Goal: Task Accomplishment & Management: Manage account settings

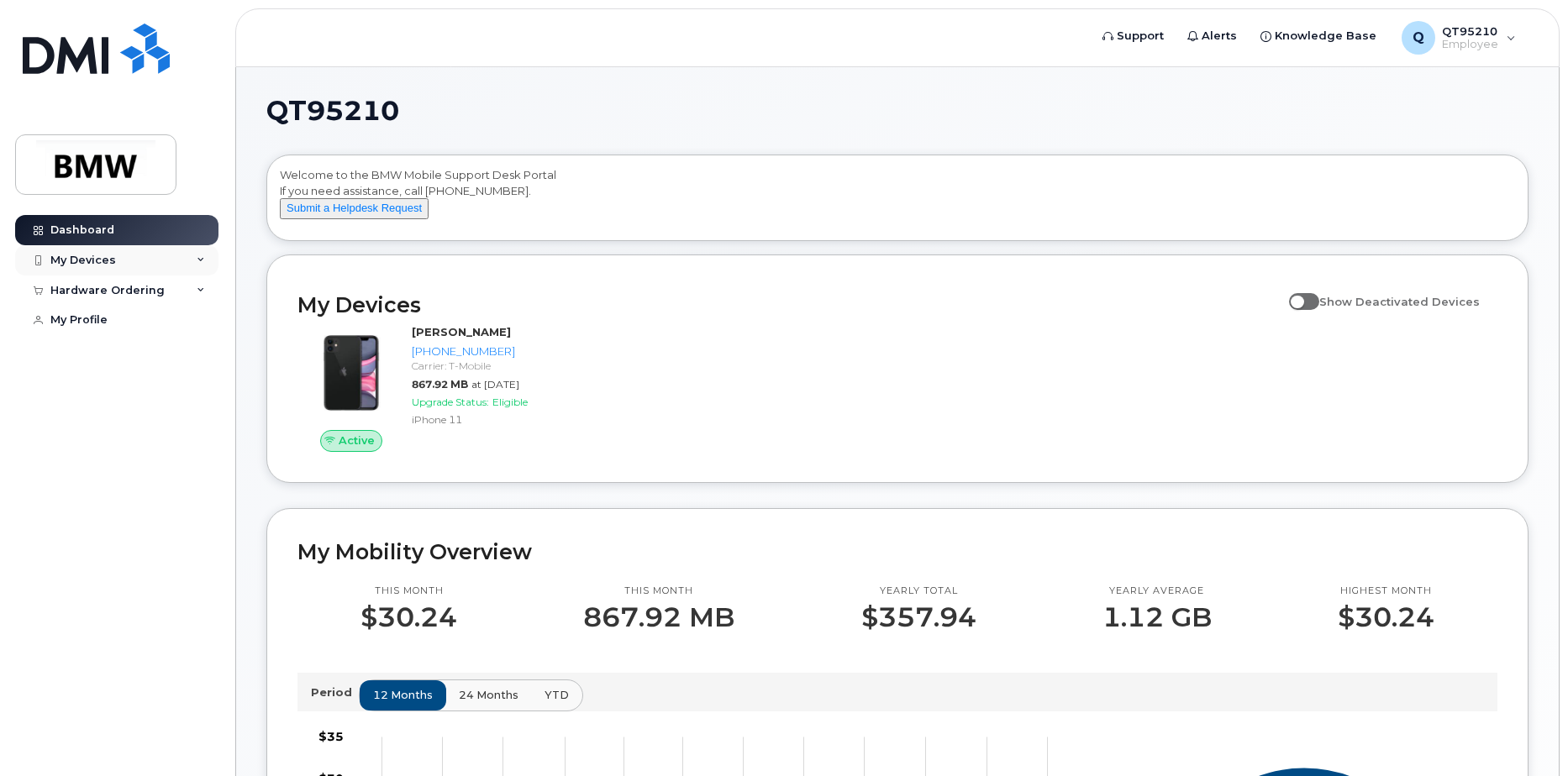
click at [108, 265] on div "My Devices" at bounding box center [84, 260] width 66 height 13
click at [125, 388] on div "Hardware Ordering" at bounding box center [108, 380] width 114 height 13
click at [108, 256] on div "My Devices" at bounding box center [84, 260] width 66 height 13
click at [108, 260] on div "My Devices" at bounding box center [84, 260] width 66 height 13
click at [95, 291] on div "Add Device" at bounding box center [91, 291] width 67 height 15
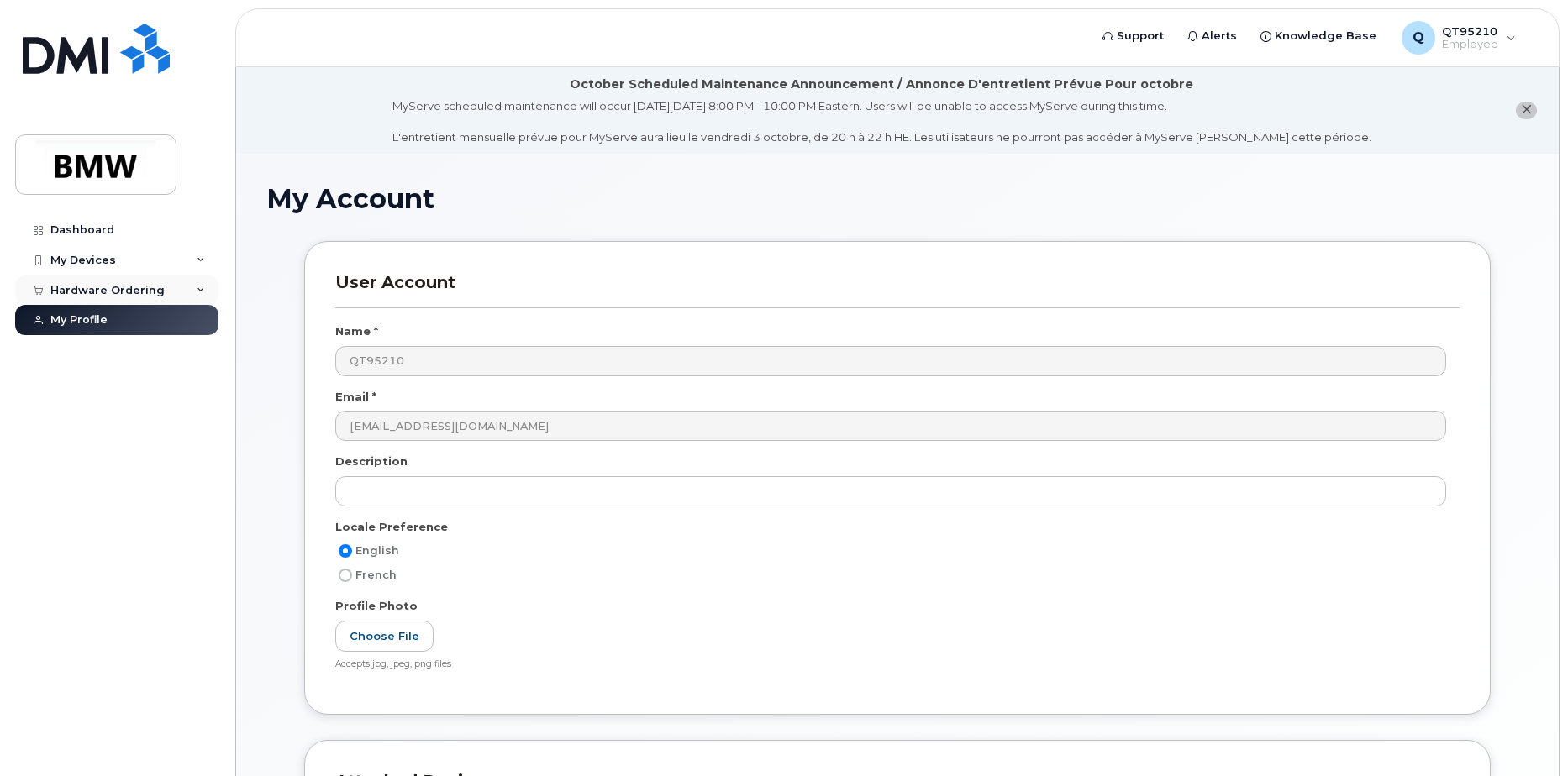
click at [121, 281] on div "Hardware Ordering" at bounding box center [117, 291] width 204 height 30
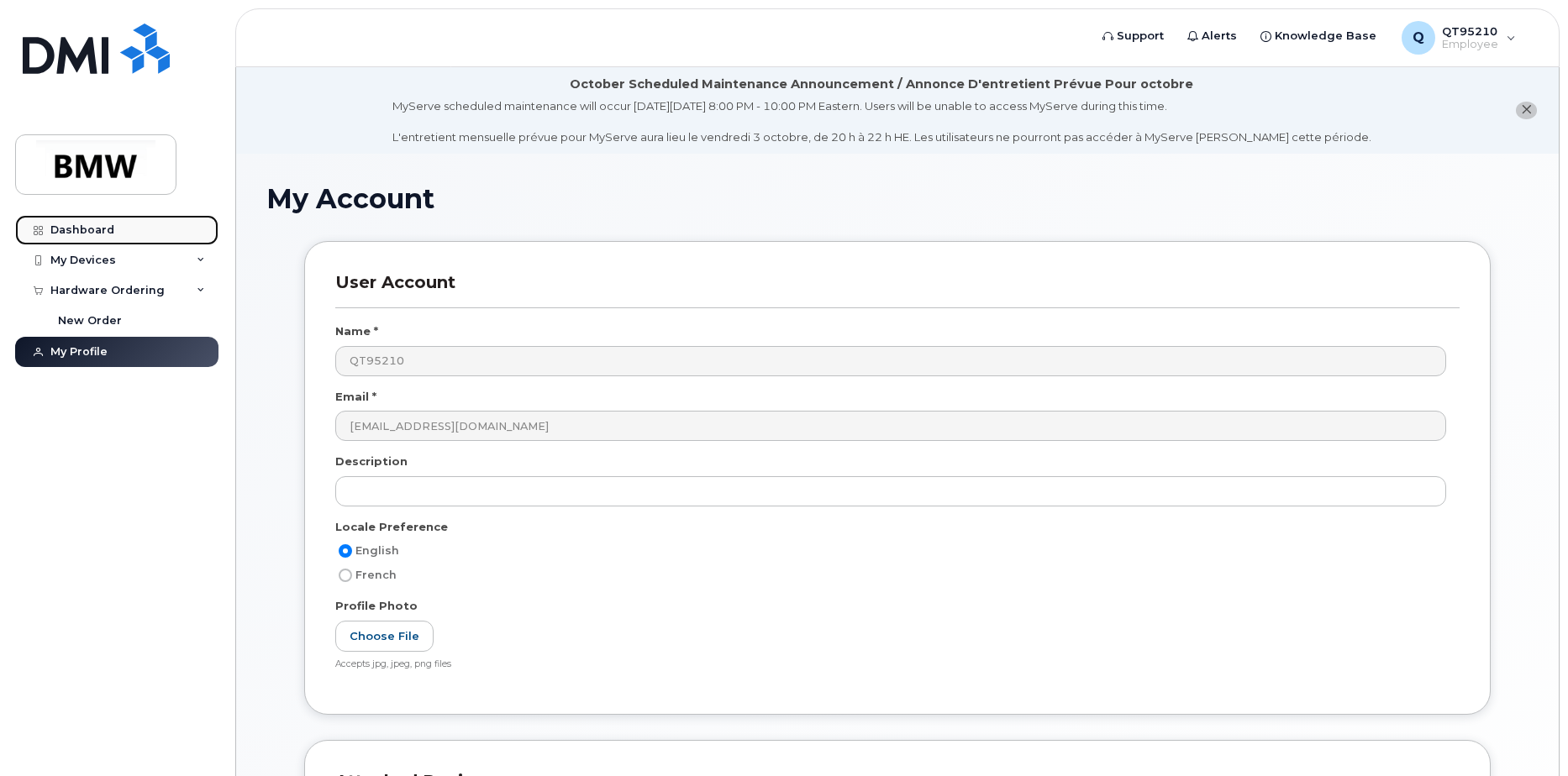
click at [109, 242] on link "Dashboard" at bounding box center [117, 230] width 204 height 30
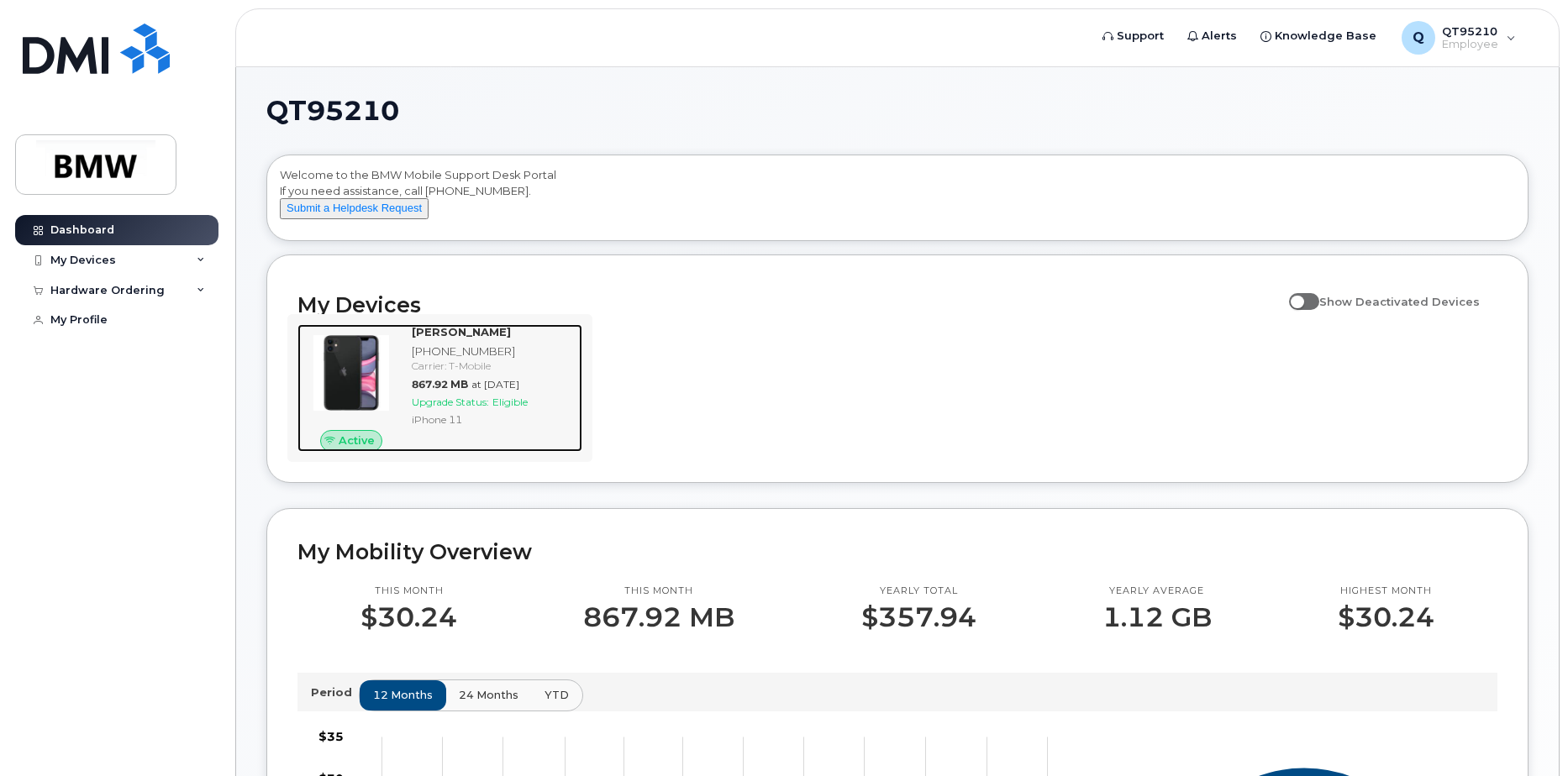
click at [495, 390] on span "at [DATE]" at bounding box center [495, 384] width 48 height 12
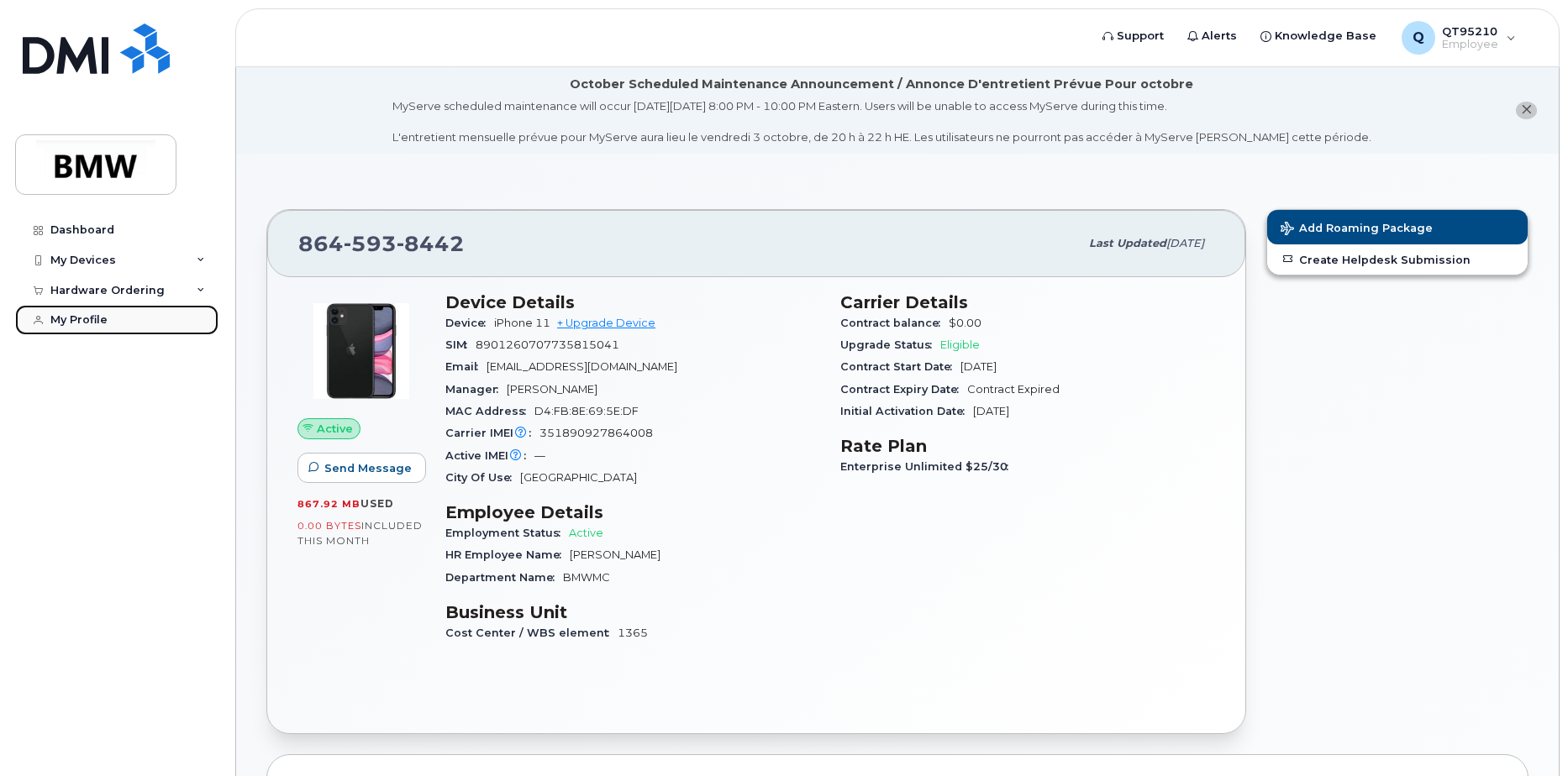
click at [96, 312] on link "My Profile" at bounding box center [117, 320] width 204 height 30
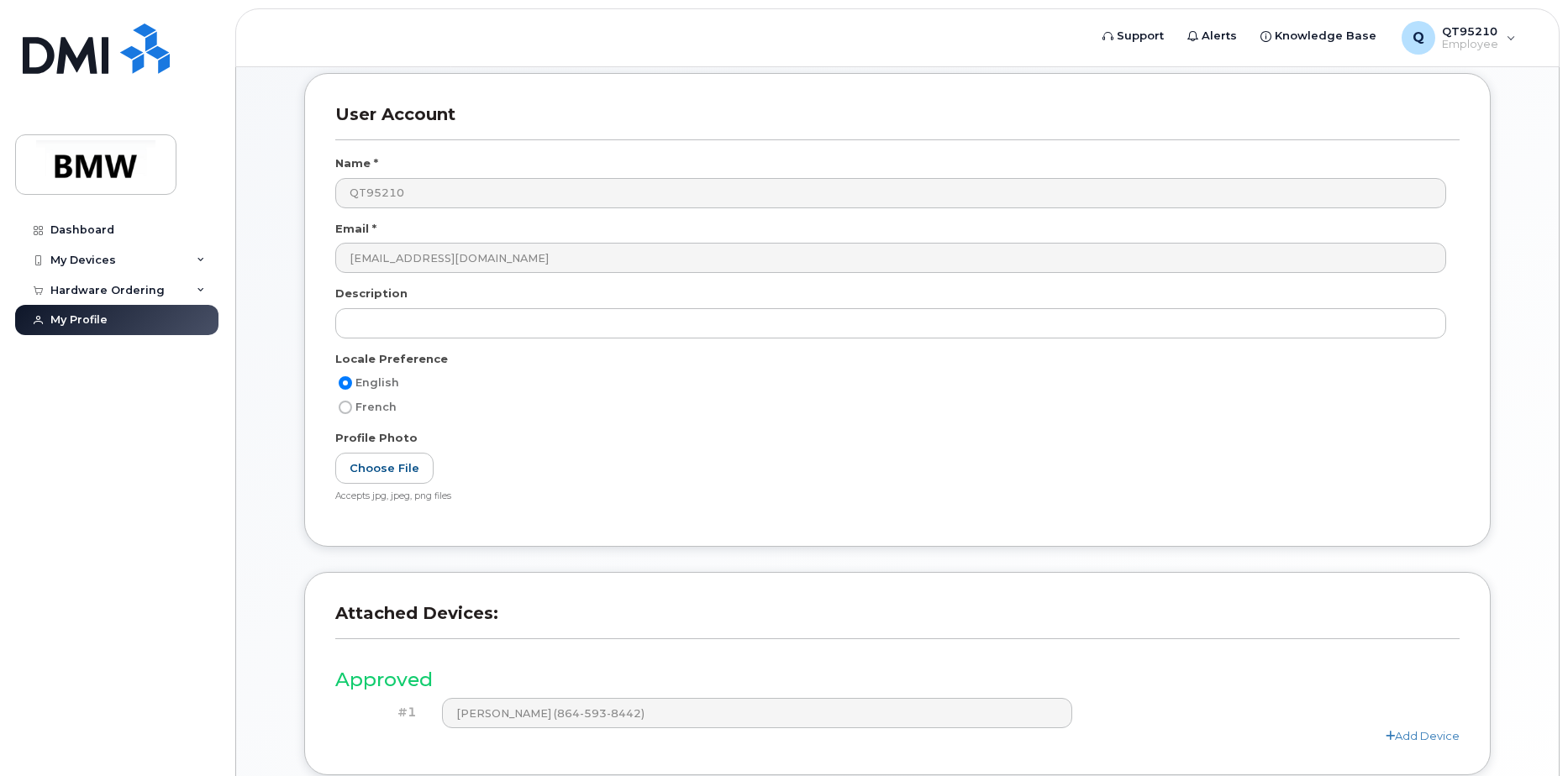
scroll to position [167, 0]
click at [108, 254] on div "My Devices" at bounding box center [84, 260] width 66 height 13
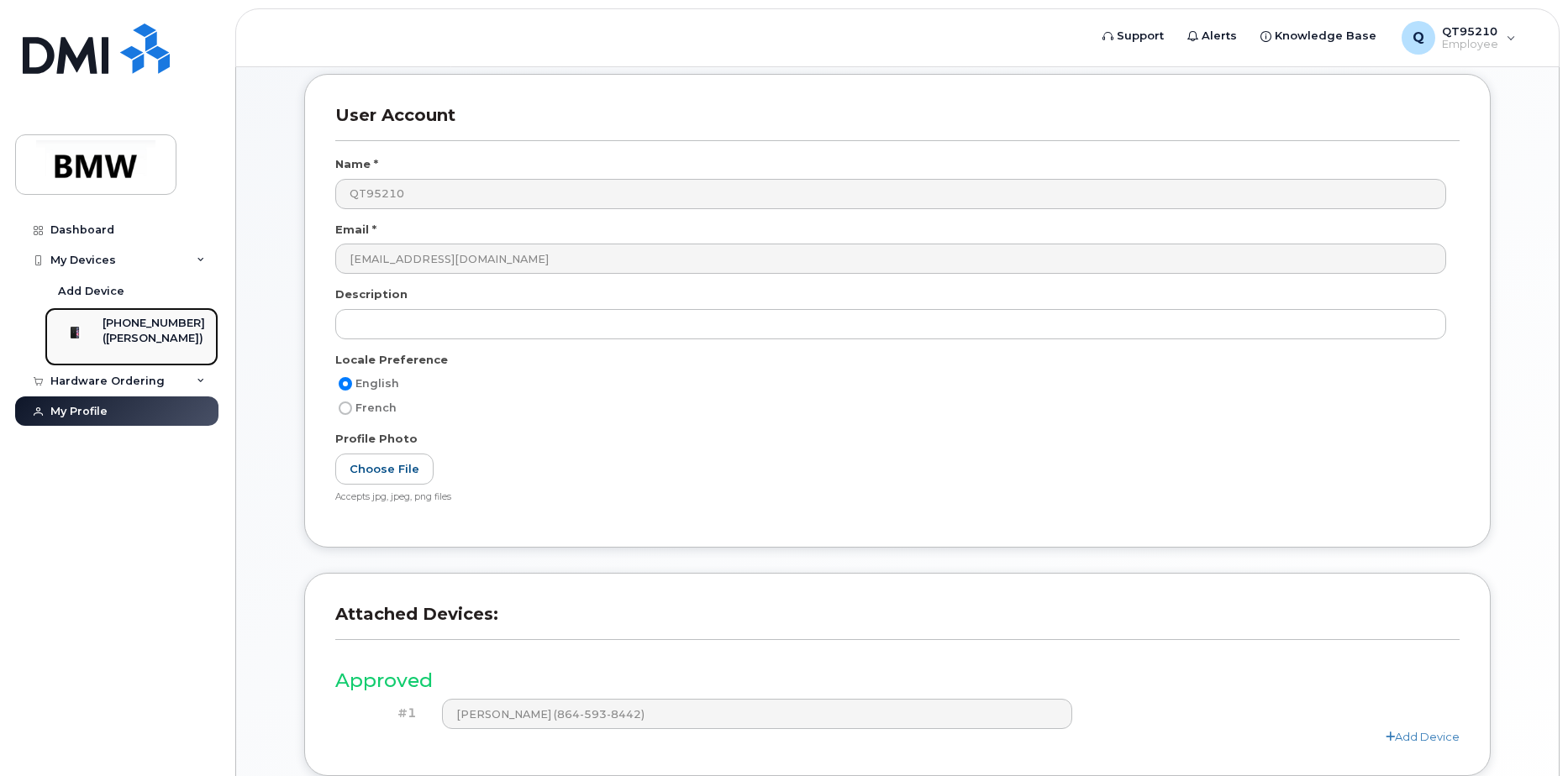
click at [165, 330] on div "[PHONE_NUMBER]" at bounding box center [153, 323] width 102 height 15
